Goal: Information Seeking & Learning: Learn about a topic

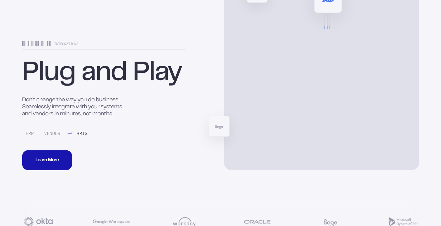
scroll to position [2296, 0]
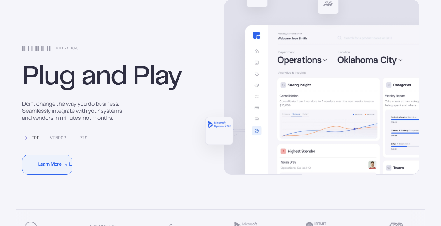
click at [65, 171] on button "Learn More Learn More Learn More Learn More Learn More Learn More Learn More" at bounding box center [47, 165] width 50 height 20
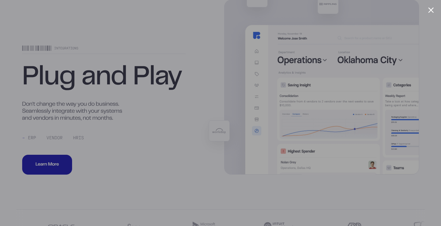
click at [56, 148] on div at bounding box center [220, 113] width 441 height 226
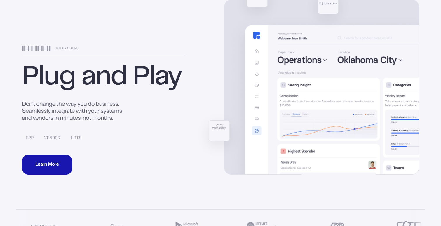
click at [53, 140] on div "Vendor" at bounding box center [51, 137] width 20 height 5
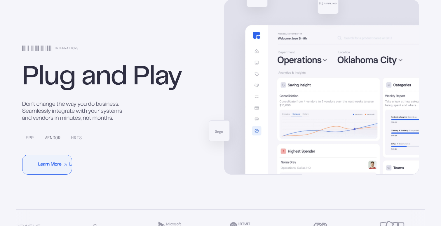
click at [53, 173] on button "Learn More Learn More Learn More Learn More Learn More Learn More Learn More" at bounding box center [47, 165] width 50 height 20
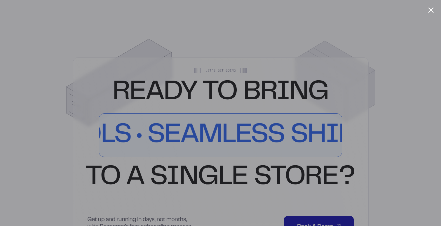
scroll to position [2545, 0]
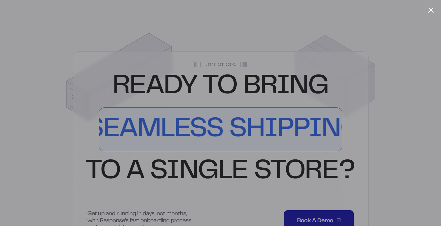
click at [435, 10] on div at bounding box center [220, 113] width 441 height 226
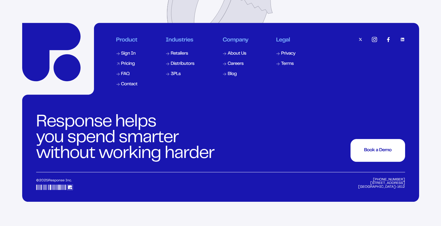
click at [131, 66] on div "Pricing" at bounding box center [128, 64] width 14 height 5
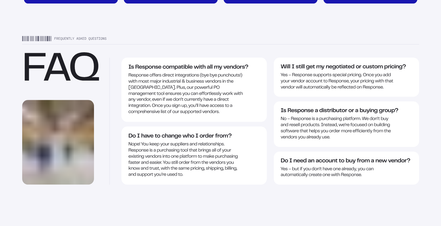
scroll to position [1019, 0]
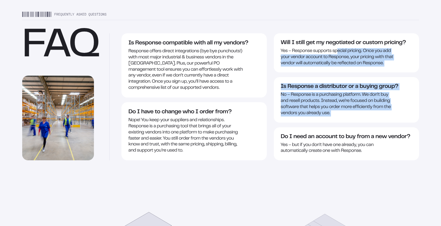
drag, startPoint x: 337, startPoint y: 34, endPoint x: 327, endPoint y: 110, distance: 76.3
click at [327, 110] on div "Will I still get my negotiated or custom pricing? Yes – Response supports speci…" at bounding box center [346, 96] width 145 height 127
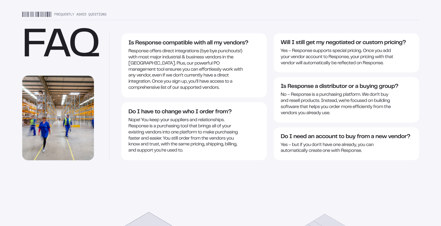
click at [325, 127] on div "Do I need an account to buy from a new vendor? Yes – but if you don't have one …" at bounding box center [346, 143] width 145 height 33
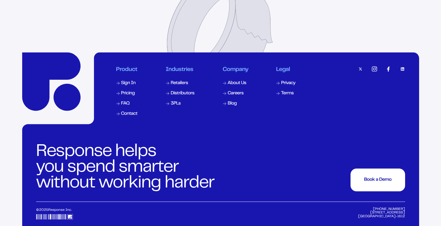
scroll to position [1458, 0]
